Goal: Task Accomplishment & Management: Manage account settings

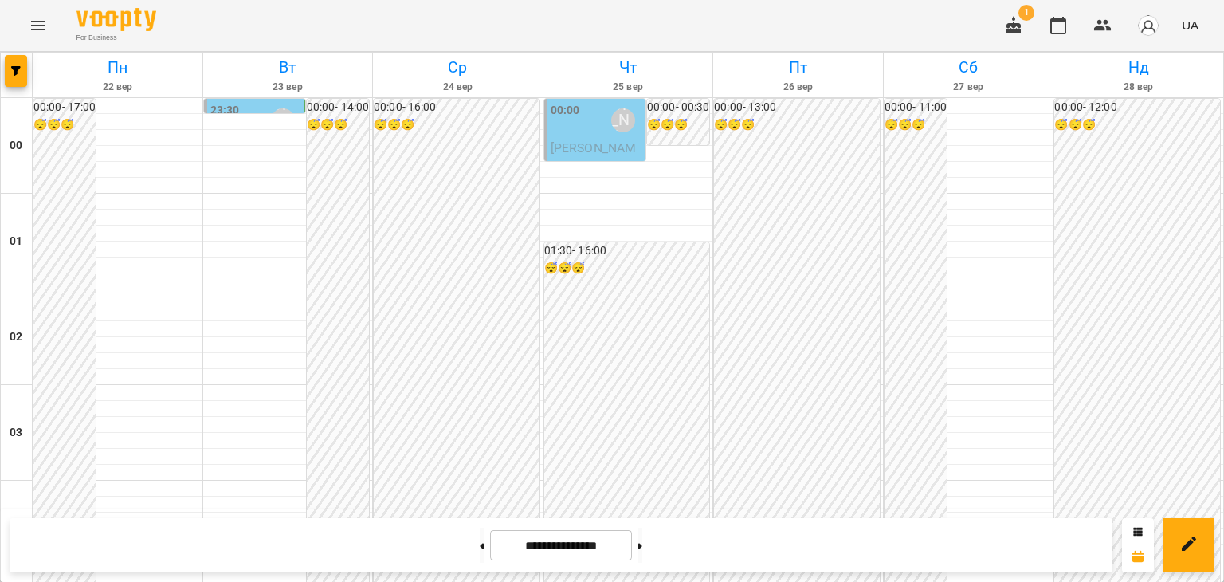
scroll to position [1514, 0]
click at [480, 540] on button at bounding box center [482, 545] width 4 height 35
type input "**********"
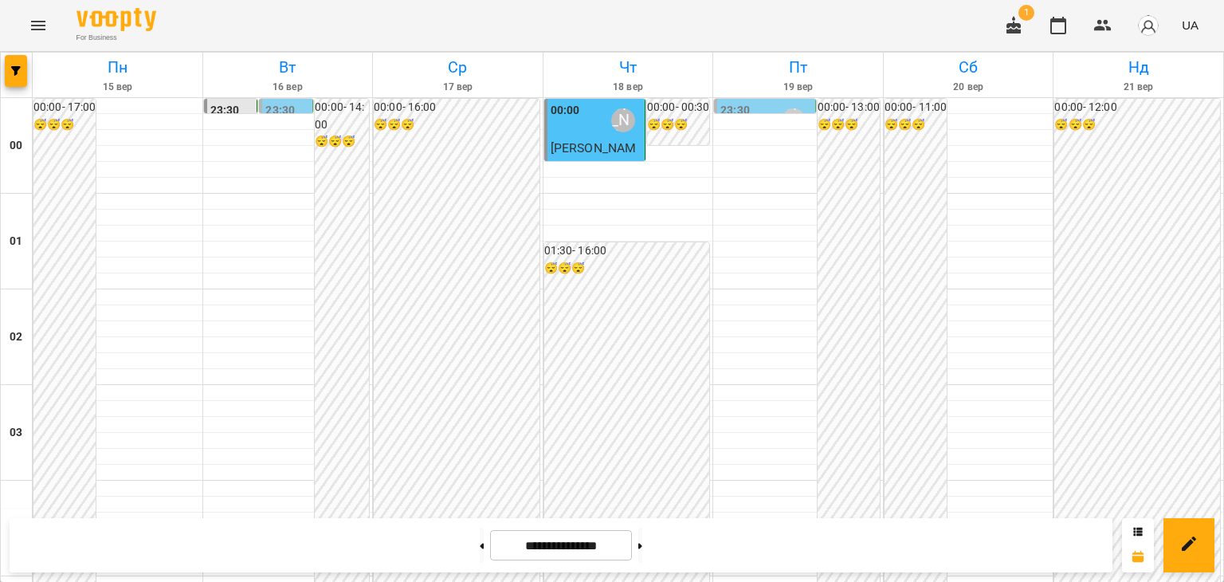
scroll to position [1116, 0]
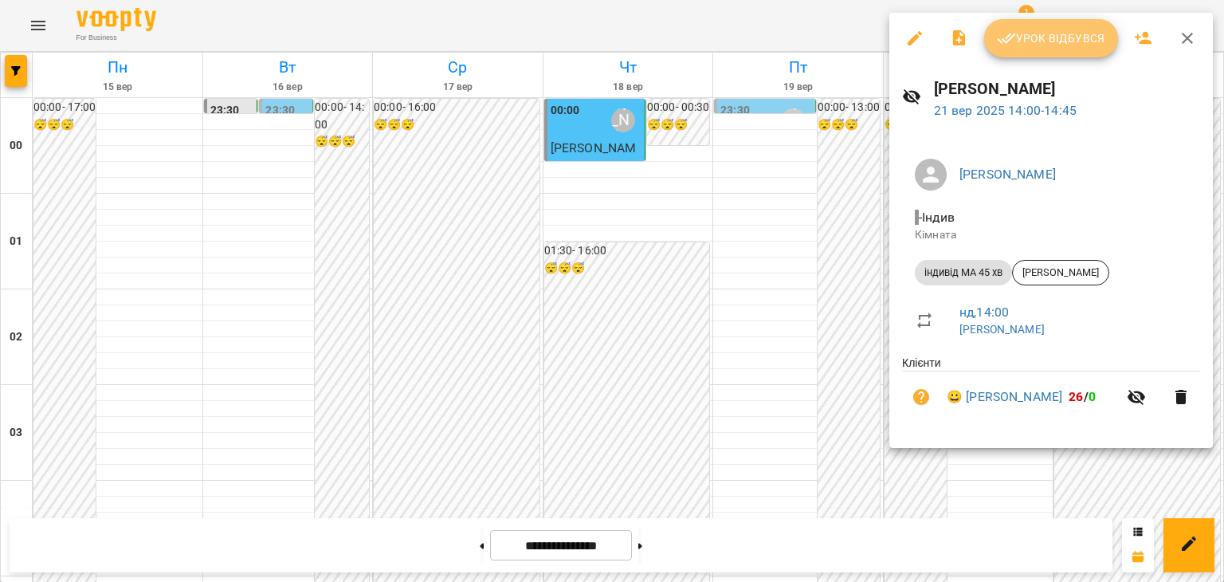
click at [1058, 43] on span "Урок відбувся" at bounding box center [1051, 38] width 108 height 19
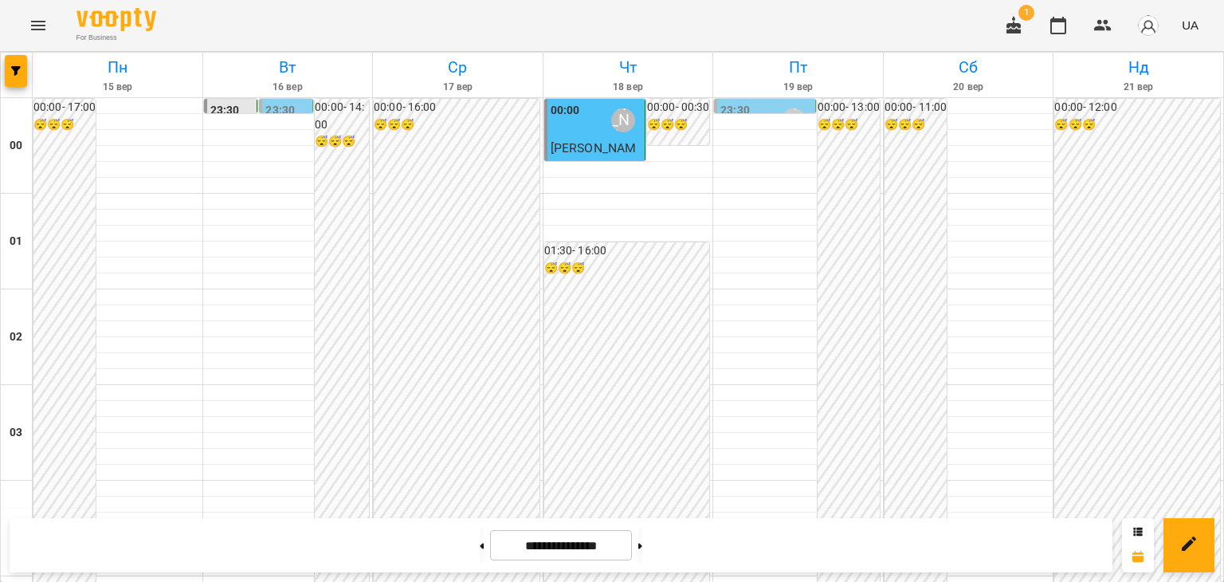
scroll to position [1116, 0]
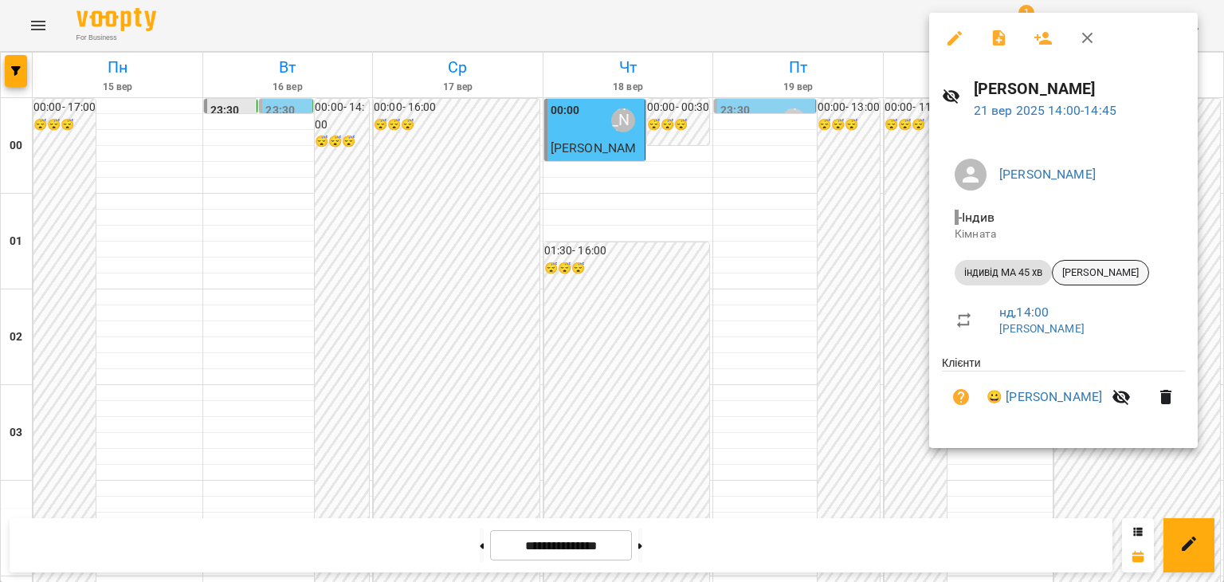
click at [1109, 271] on span "[PERSON_NAME]" at bounding box center [1101, 272] width 96 height 14
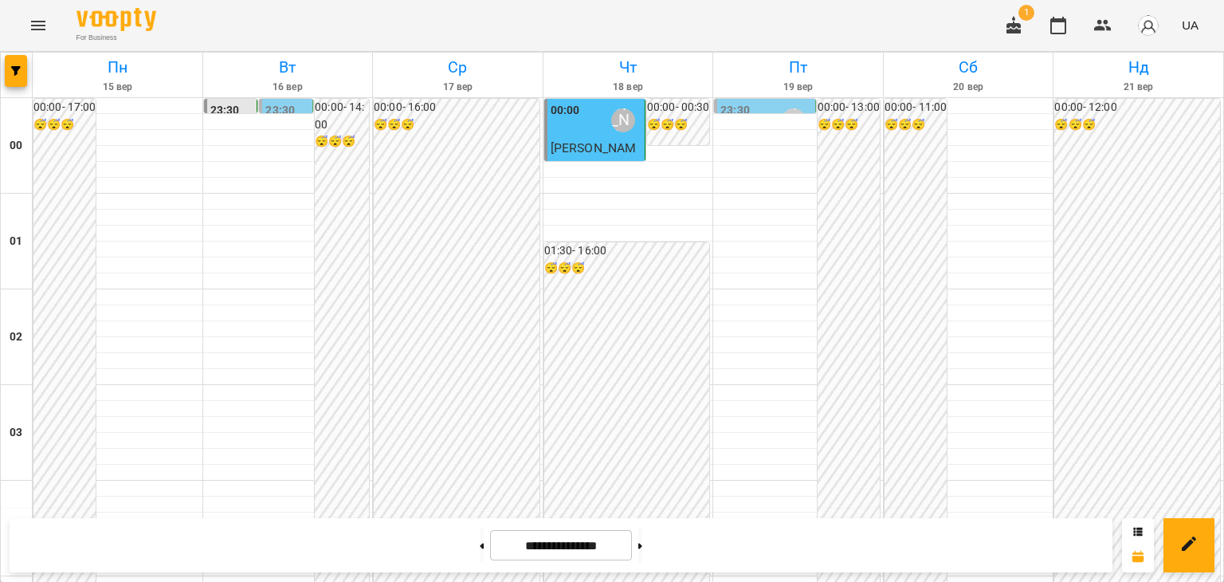
scroll to position [1195, 0]
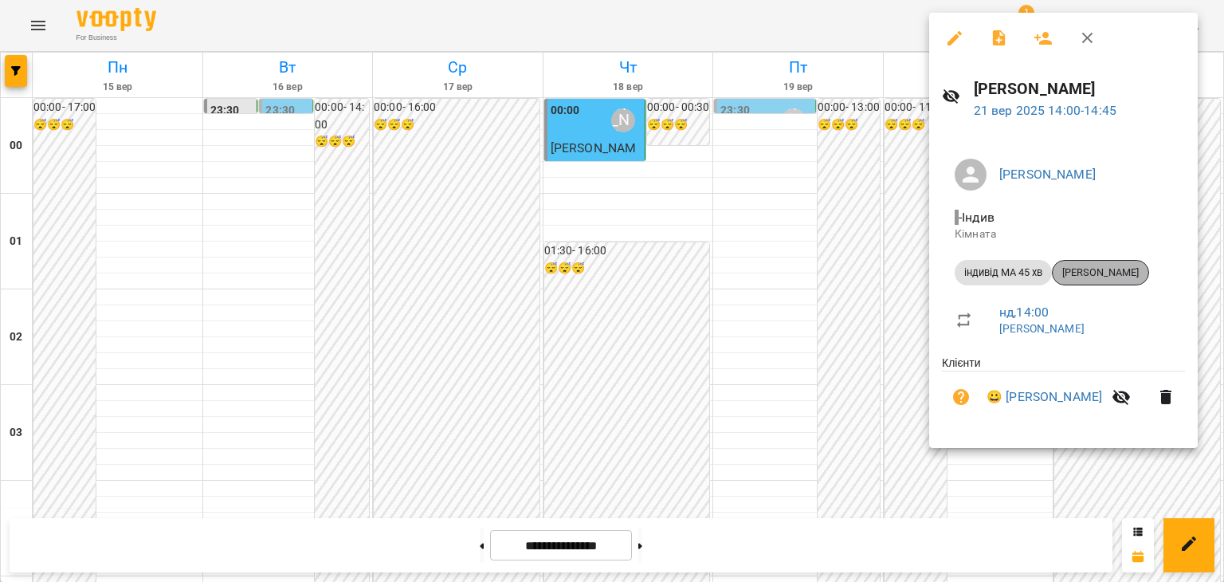
click at [1133, 271] on span "[PERSON_NAME]" at bounding box center [1101, 272] width 96 height 14
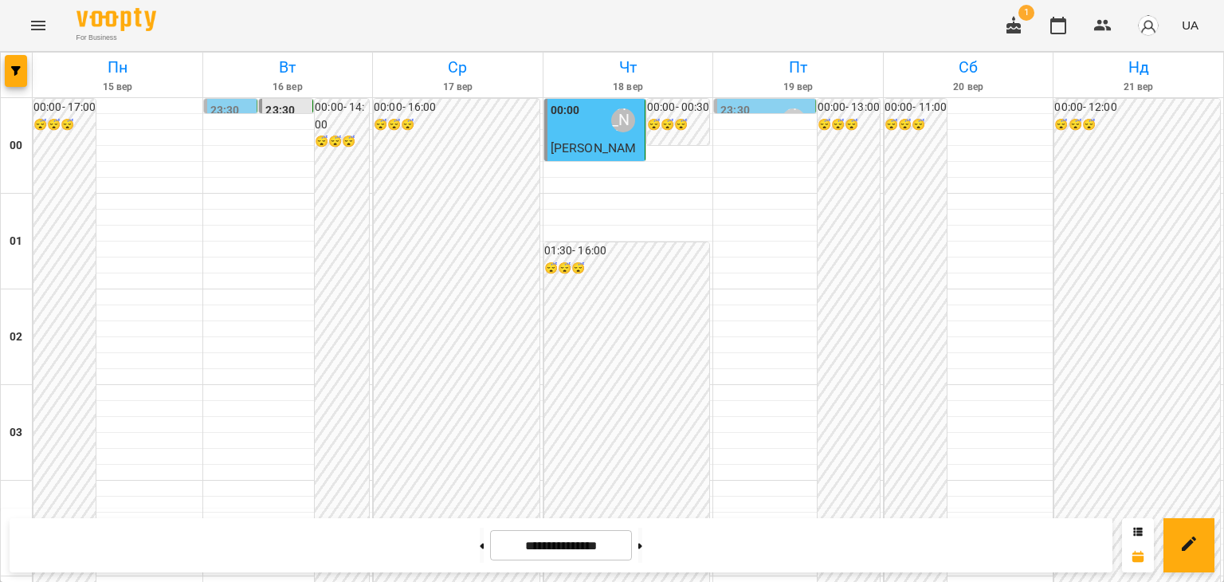
scroll to position [1116, 0]
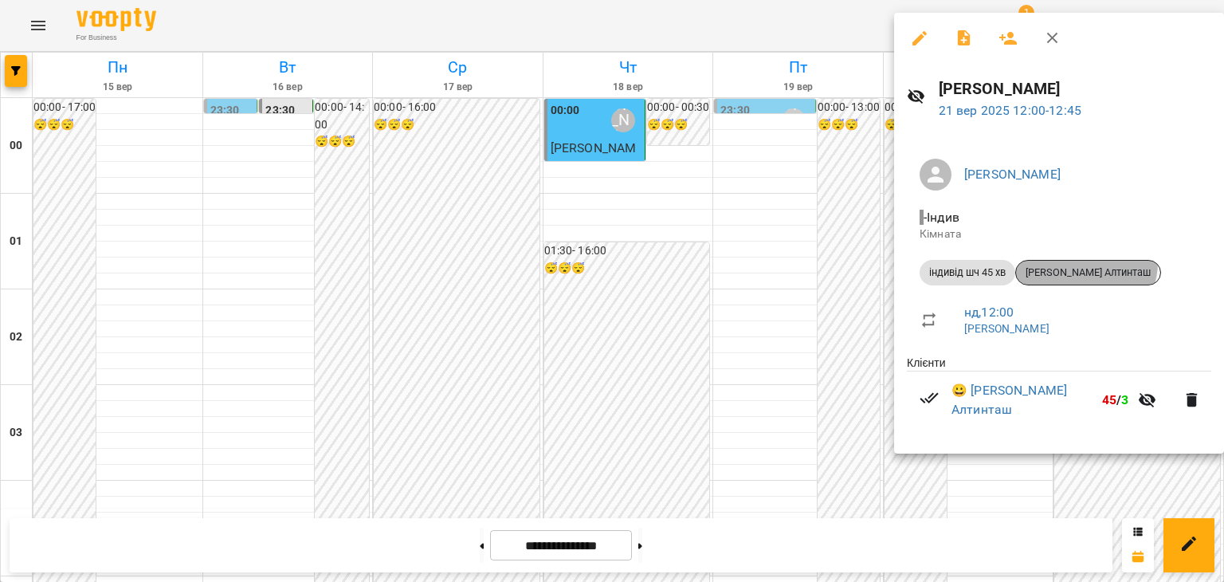
click at [1086, 262] on div "[PERSON_NAME] Алтинташ" at bounding box center [1088, 273] width 146 height 26
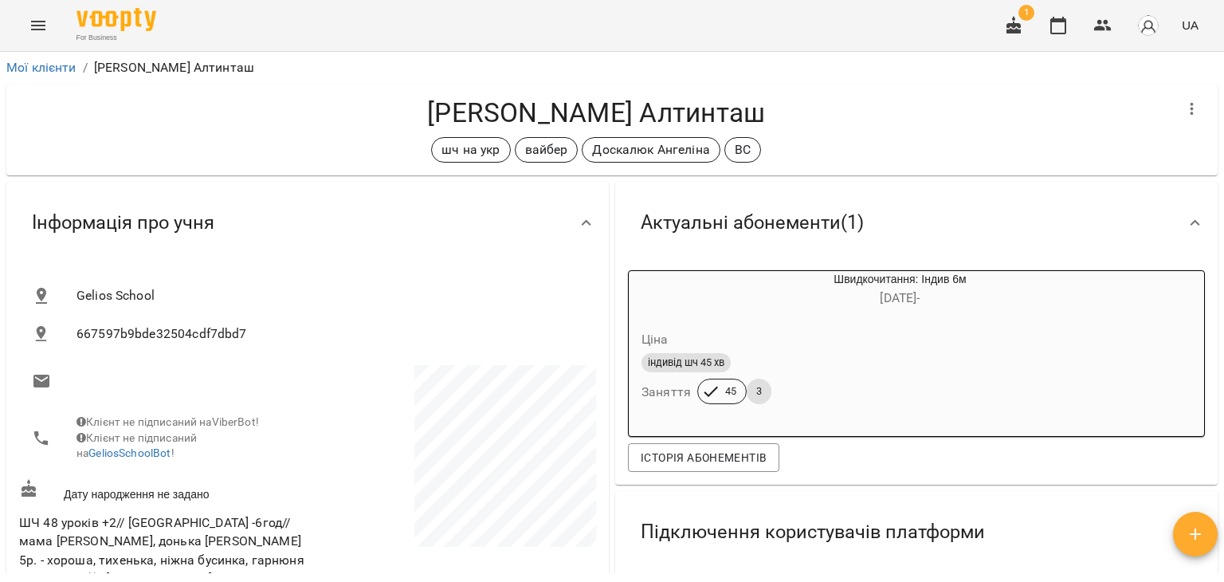
scroll to position [159, 0]
